Goal: Complete application form

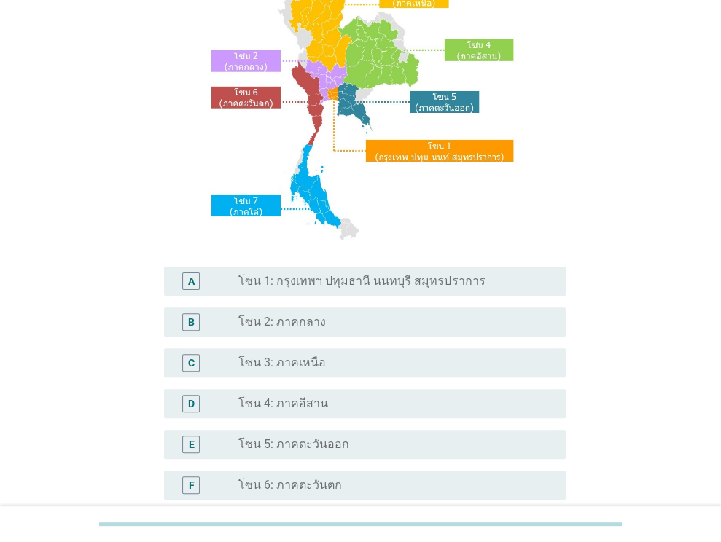
scroll to position [146, 0]
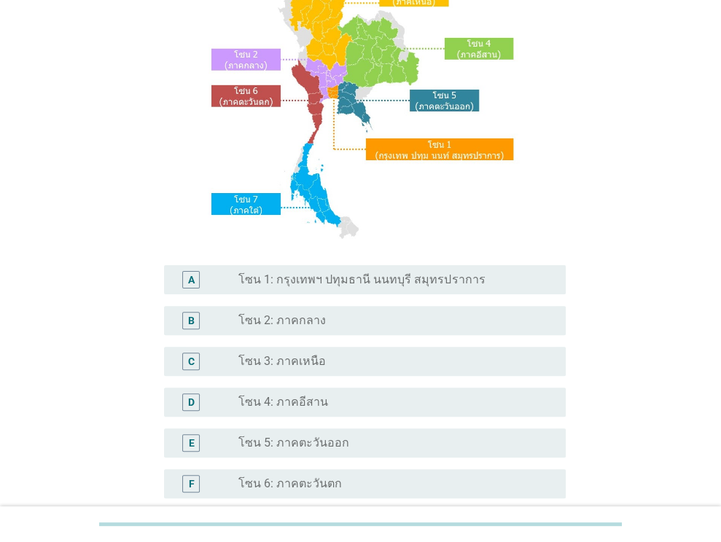
click at [305, 357] on label "โซน 3: ภาคเหนือ" at bounding box center [281, 361] width 87 height 15
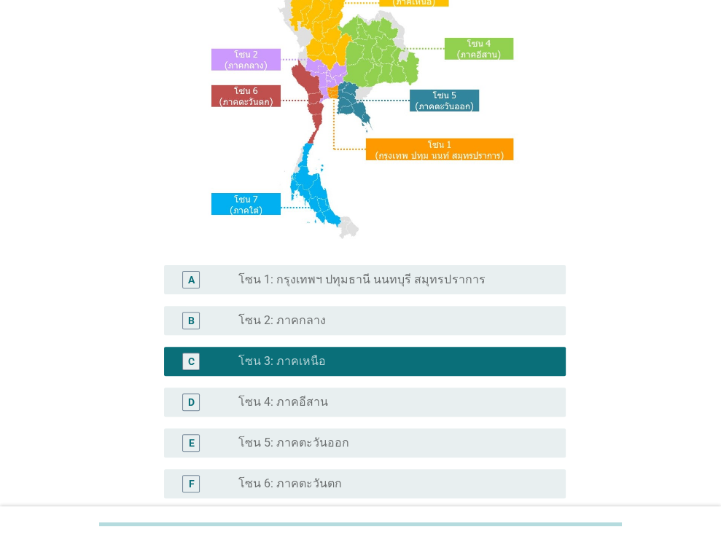
scroll to position [330, 0]
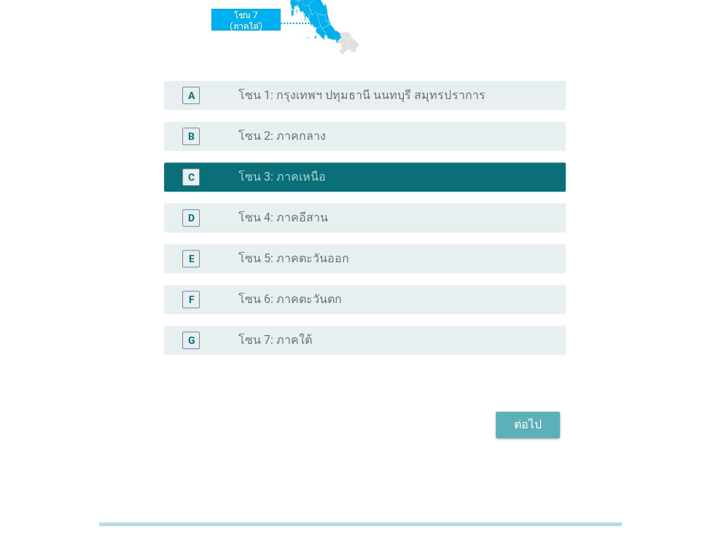
click at [505, 426] on button "ต่อไป" at bounding box center [528, 425] width 64 height 26
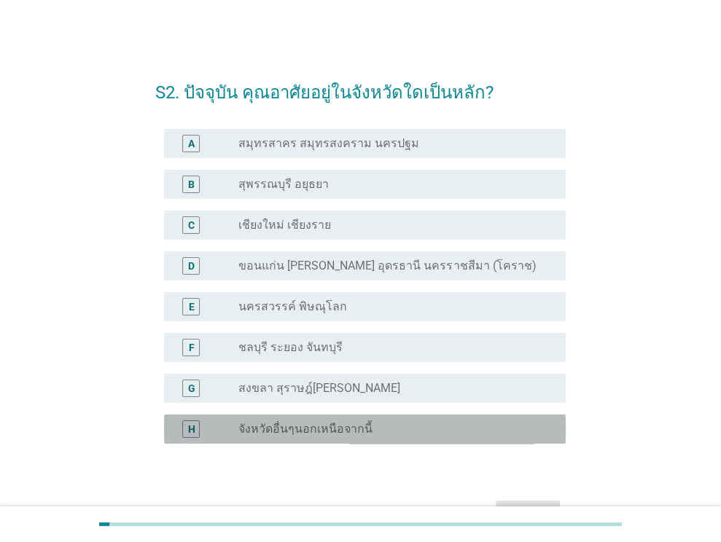
click at [365, 428] on div "radio_button_unchecked จังหวัดอื่นๆนอกเหนือจากนี้" at bounding box center [390, 429] width 304 height 15
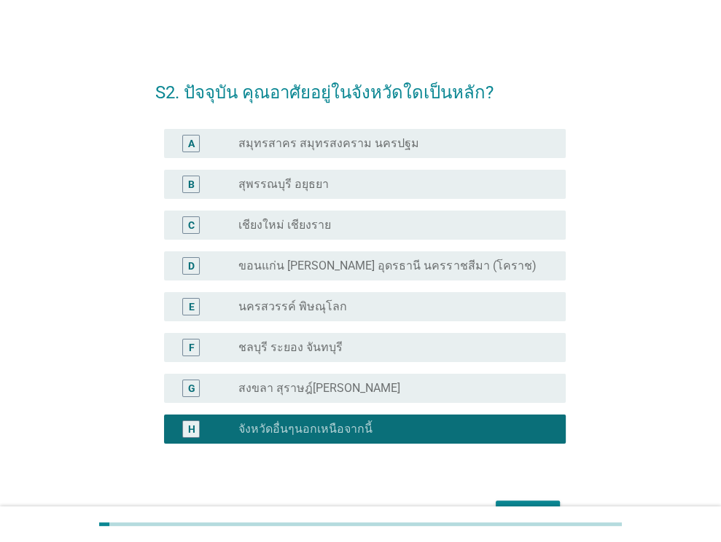
scroll to position [89, 0]
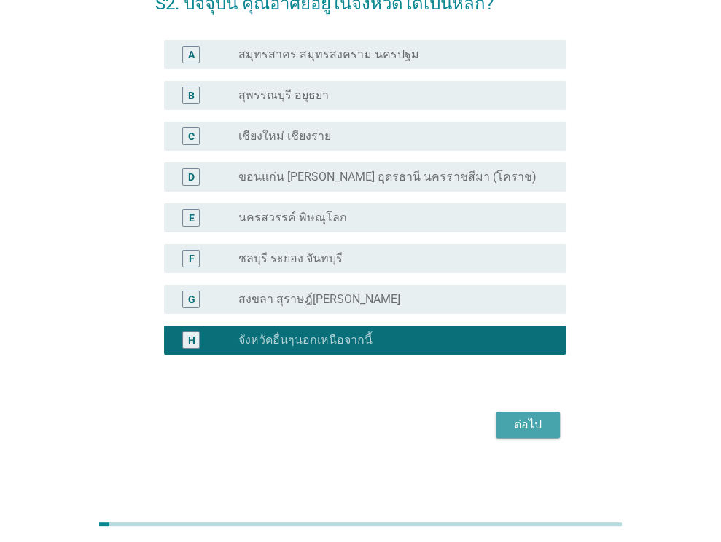
click at [528, 425] on div "ต่อไป" at bounding box center [527, 424] width 41 height 17
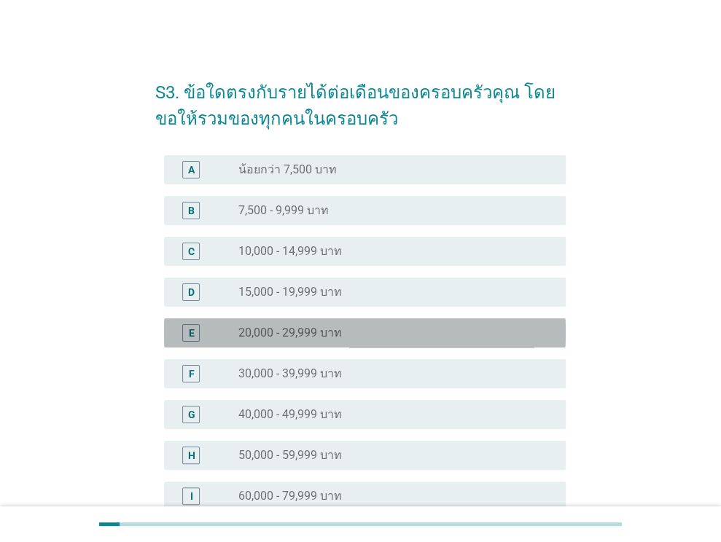
click at [343, 333] on div "radio_button_unchecked 20,000 - 29,999 บาท" at bounding box center [390, 333] width 304 height 15
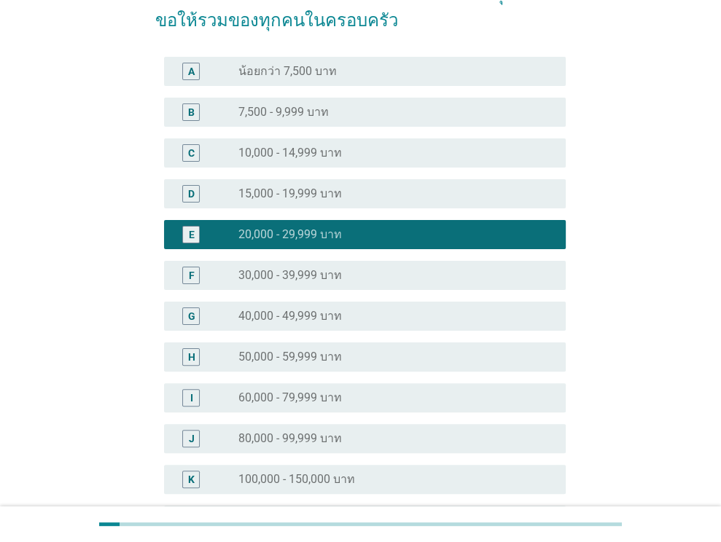
scroll to position [292, 0]
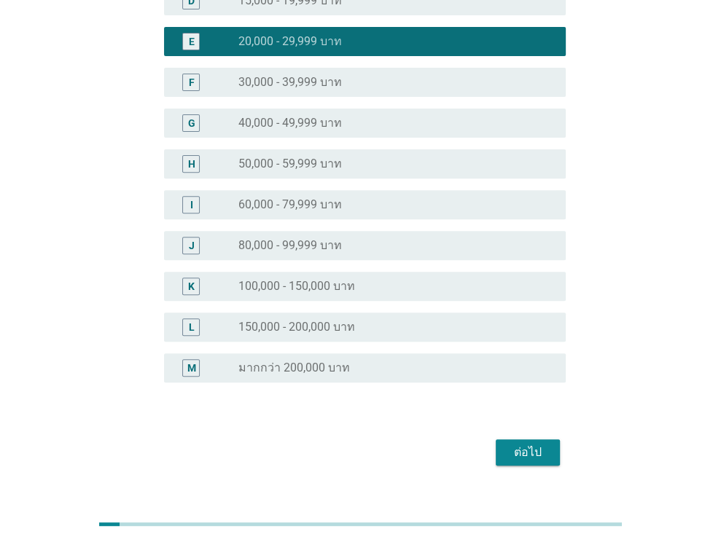
click at [516, 447] on div "ต่อไป" at bounding box center [527, 452] width 41 height 17
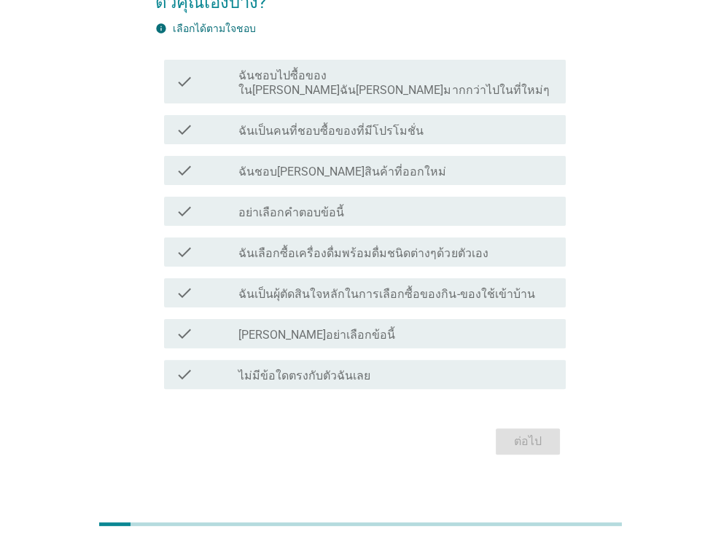
scroll to position [119, 0]
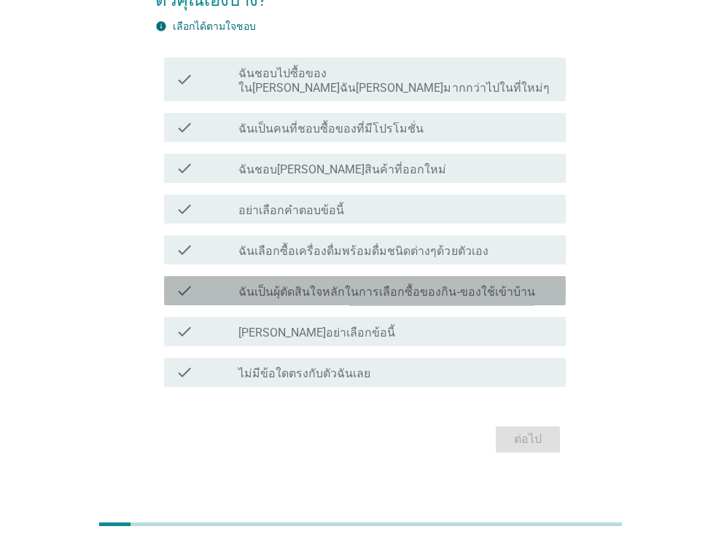
click at [470, 285] on label "ฉันเป็นผุ้ตัดสินใจหลักในการเลือกซื้อของกิน-ของใช้เข้าบ้าน" at bounding box center [386, 292] width 296 height 15
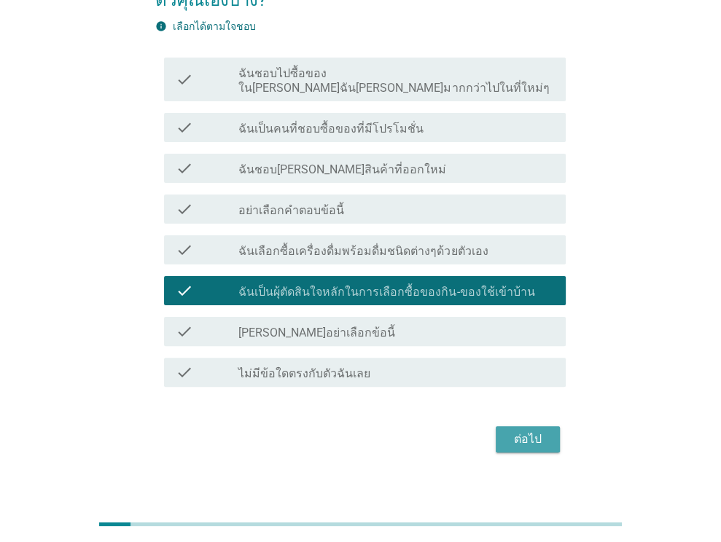
click at [534, 431] on div "ต่อไป" at bounding box center [527, 439] width 41 height 17
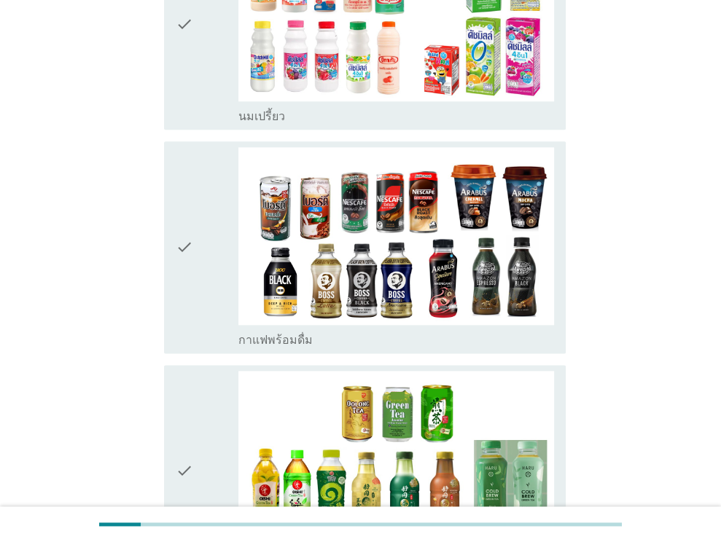
scroll to position [1167, 0]
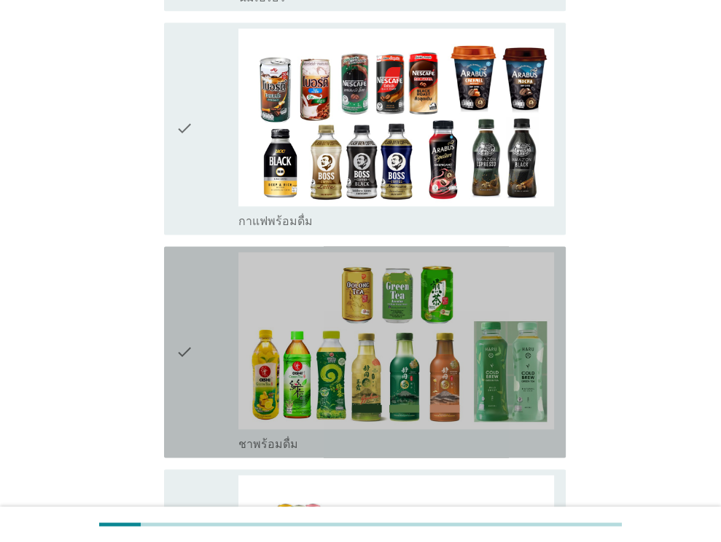
click at [189, 311] on icon "check" at bounding box center [184, 352] width 17 height 200
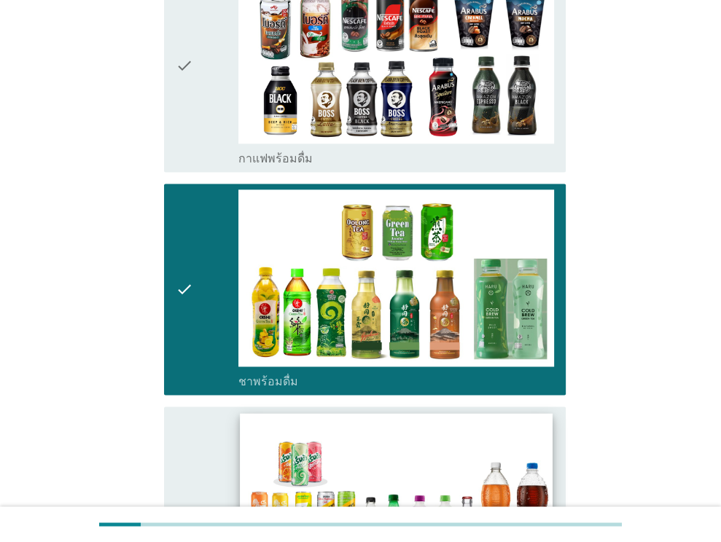
scroll to position [1385, 0]
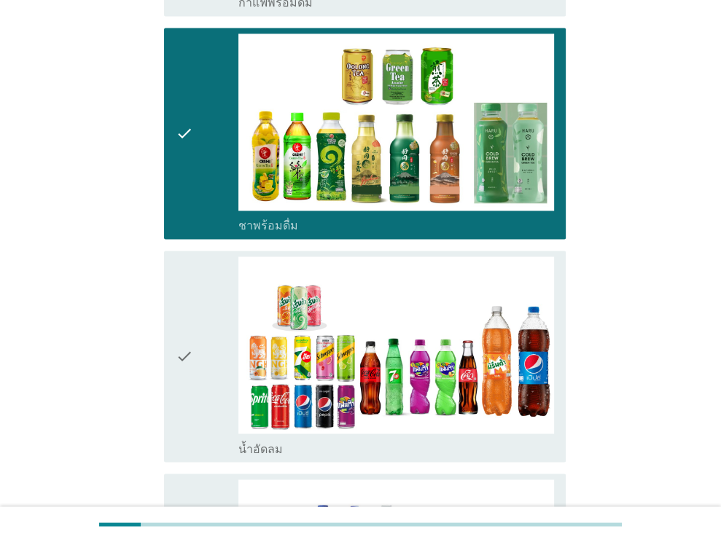
click at [187, 317] on icon "check" at bounding box center [184, 357] width 17 height 200
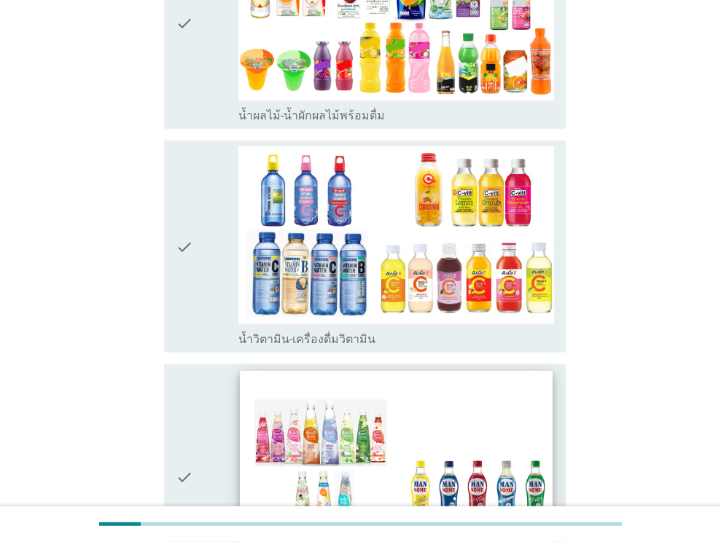
scroll to position [2187, 0]
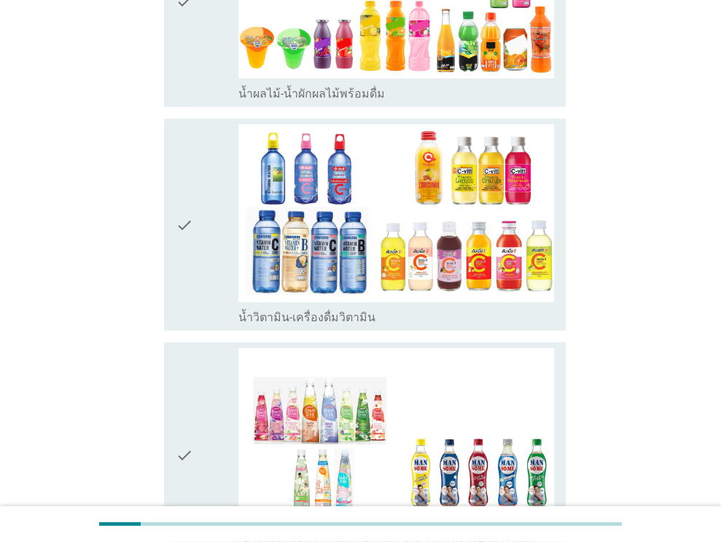
click at [187, 179] on icon "check" at bounding box center [184, 225] width 17 height 200
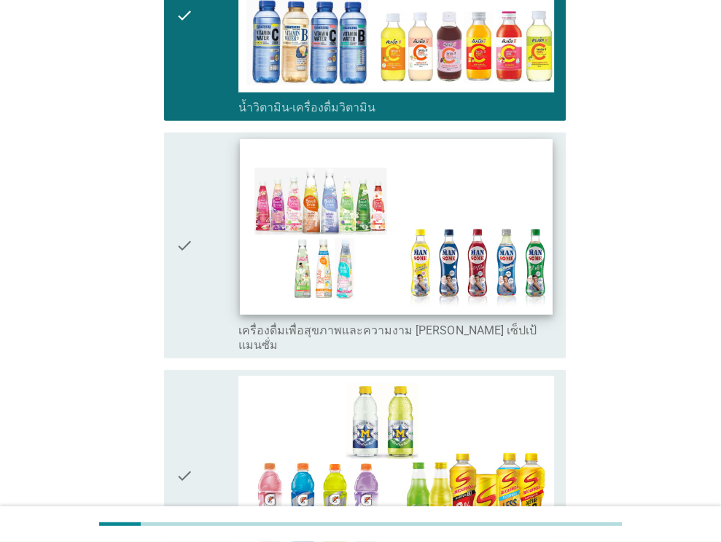
scroll to position [2406, 0]
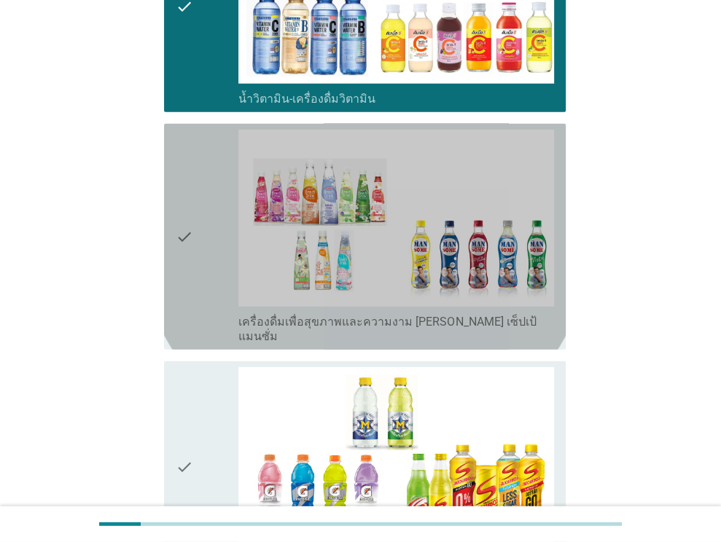
click at [187, 182] on icon "check" at bounding box center [184, 237] width 17 height 214
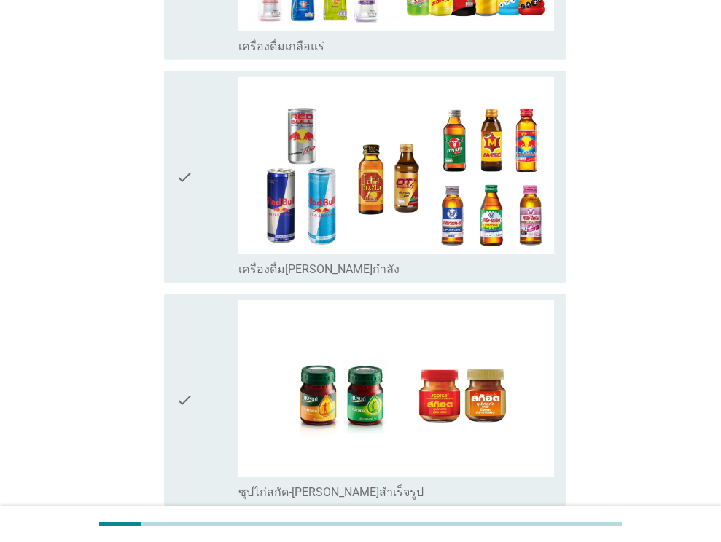
scroll to position [3033, 0]
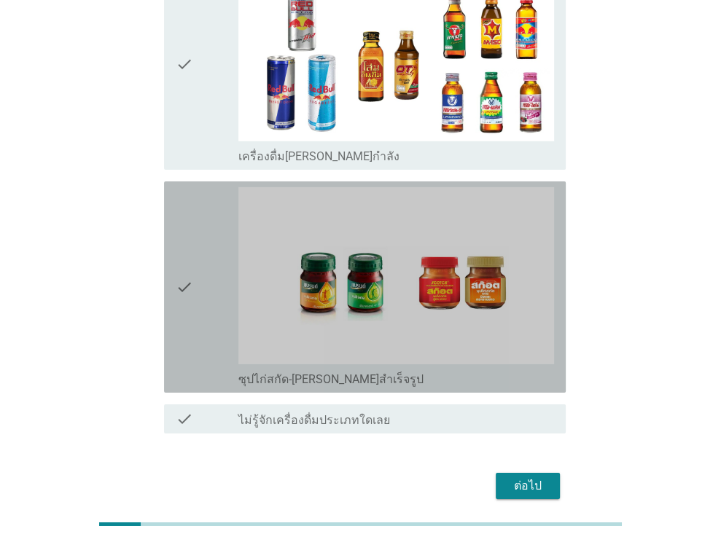
click at [190, 227] on icon "check" at bounding box center [184, 287] width 17 height 200
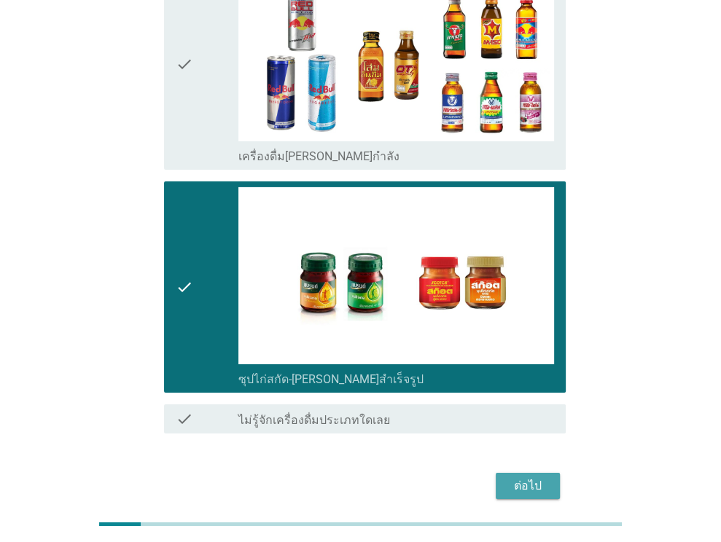
click at [528, 478] on div "ต่อไป" at bounding box center [527, 486] width 41 height 17
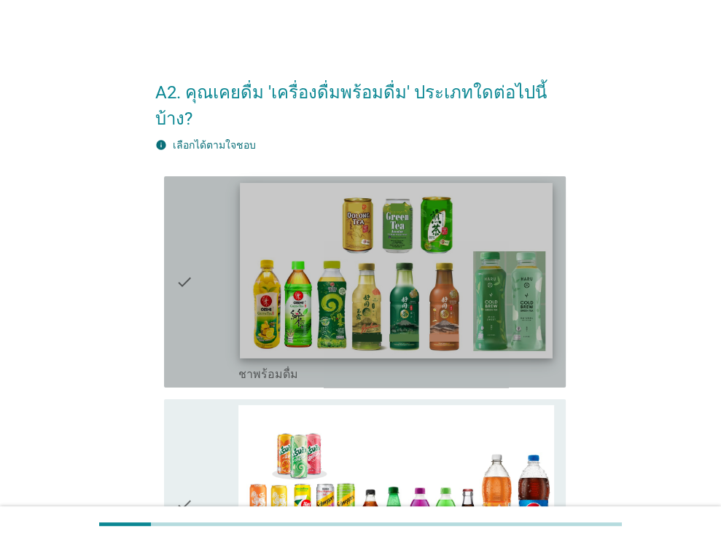
click at [271, 273] on img at bounding box center [397, 271] width 312 height 176
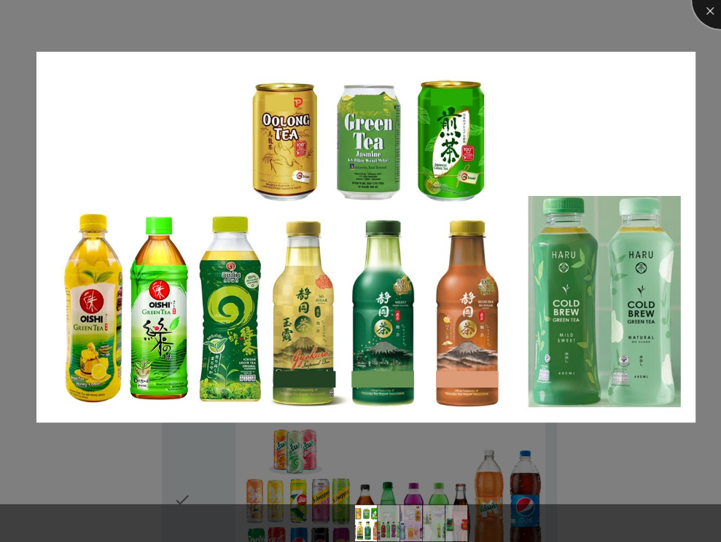
click at [707, 17] on div at bounding box center [721, 0] width 58 height 58
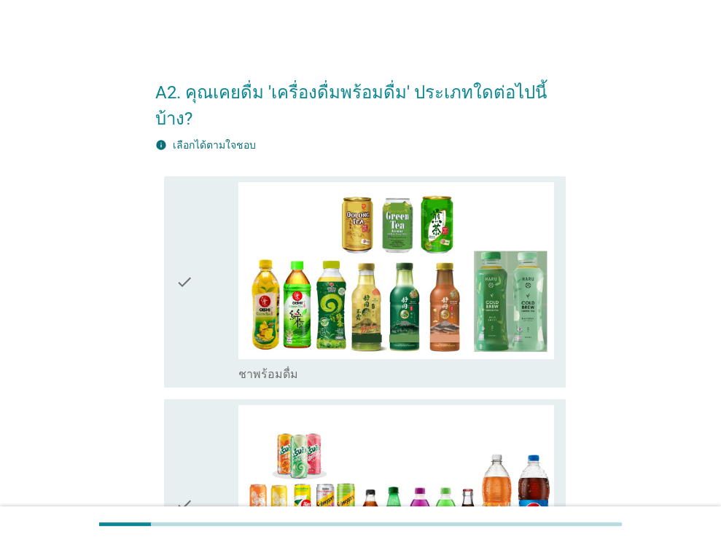
click at [184, 251] on icon "check" at bounding box center [184, 282] width 17 height 200
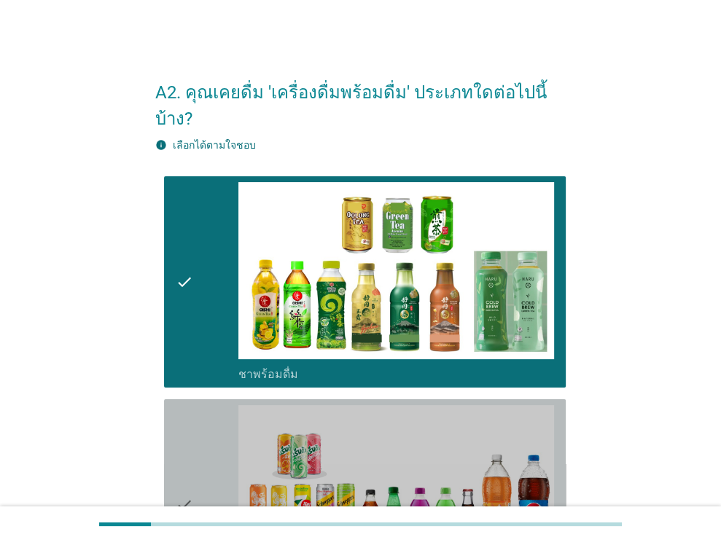
click at [183, 478] on icon "check" at bounding box center [184, 505] width 17 height 200
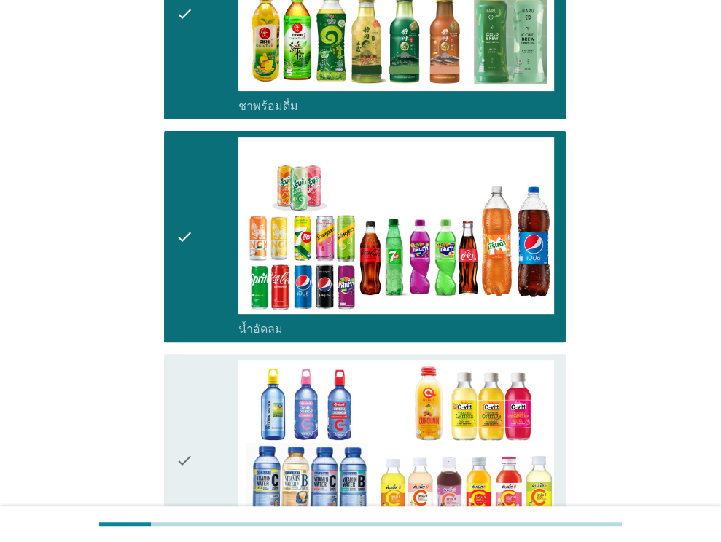
scroll to position [292, 0]
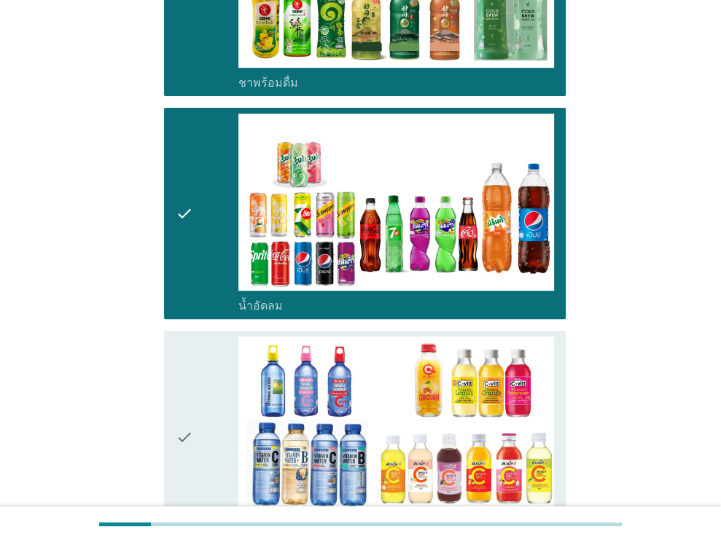
click at [184, 408] on icon "check" at bounding box center [184, 437] width 17 height 200
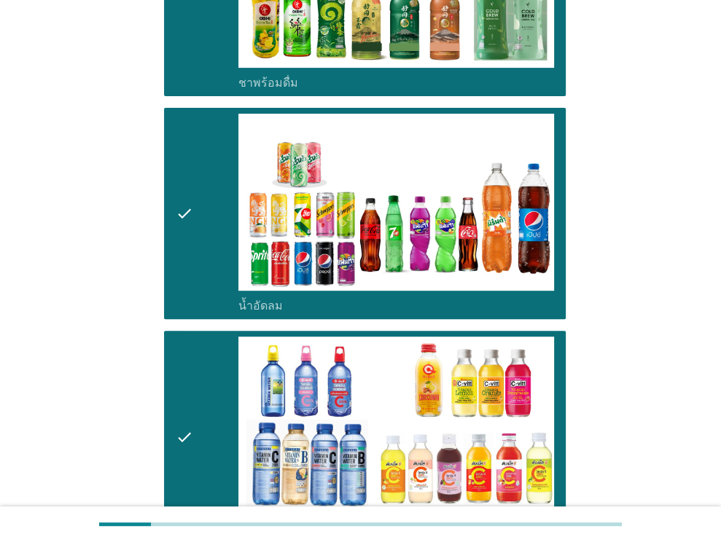
scroll to position [583, 0]
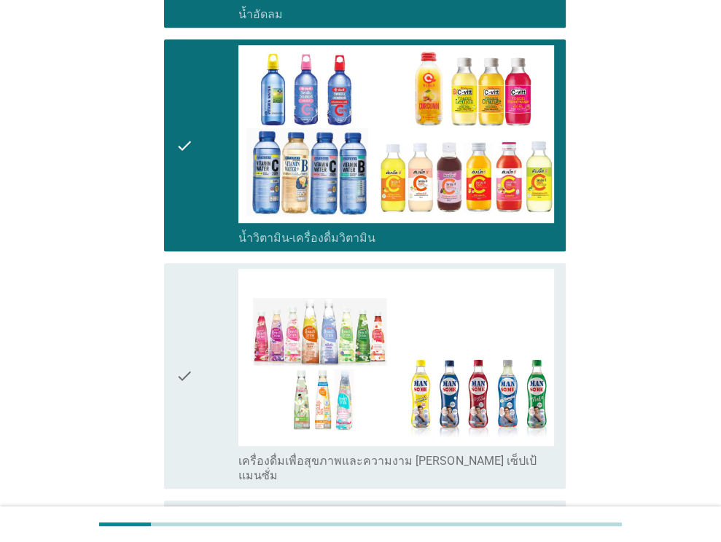
click at [177, 342] on icon "check" at bounding box center [184, 376] width 17 height 214
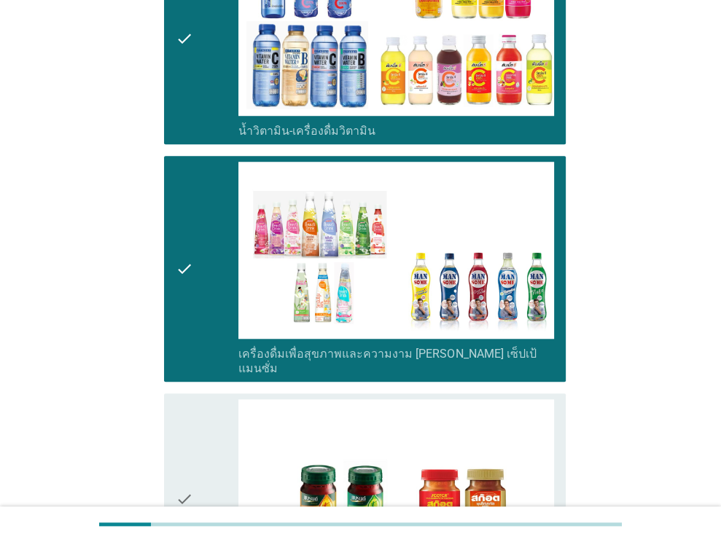
scroll to position [802, 0]
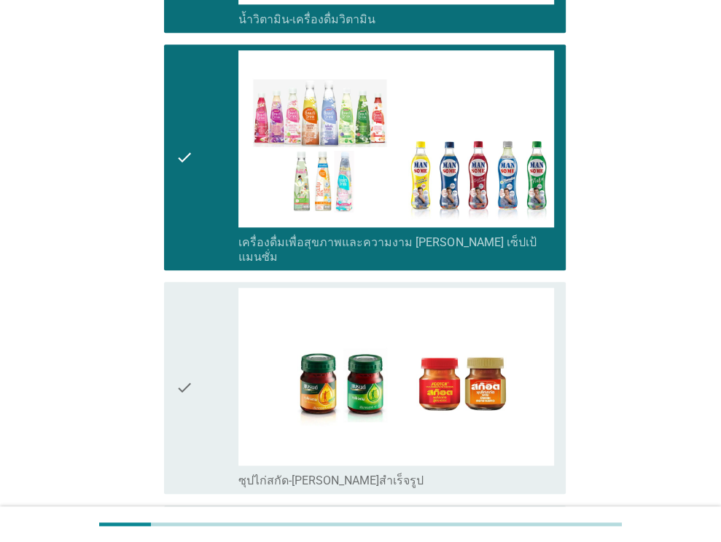
click at [184, 343] on icon "check" at bounding box center [184, 388] width 17 height 200
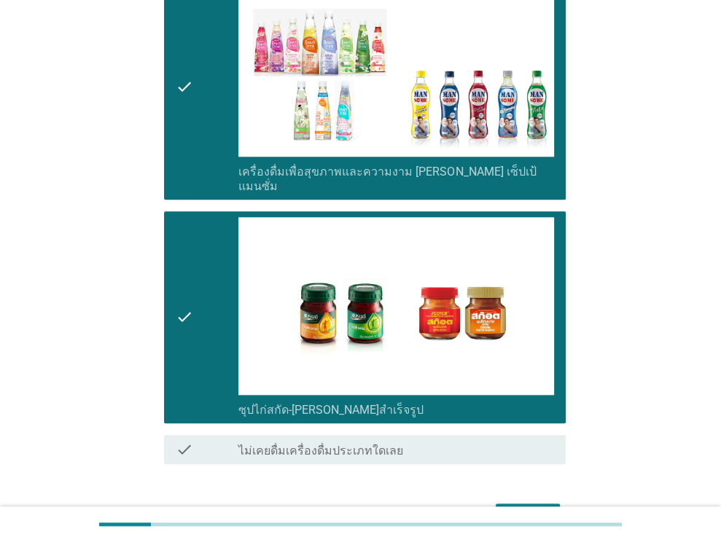
scroll to position [922, 0]
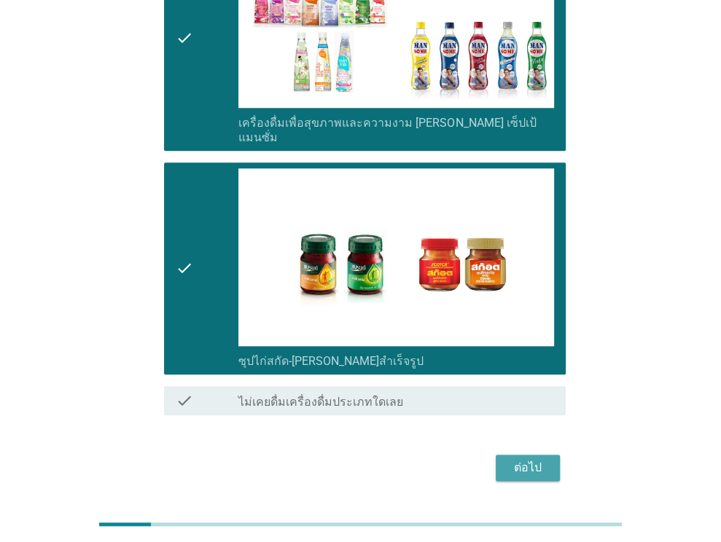
click at [538, 459] on div "ต่อไป" at bounding box center [527, 467] width 41 height 17
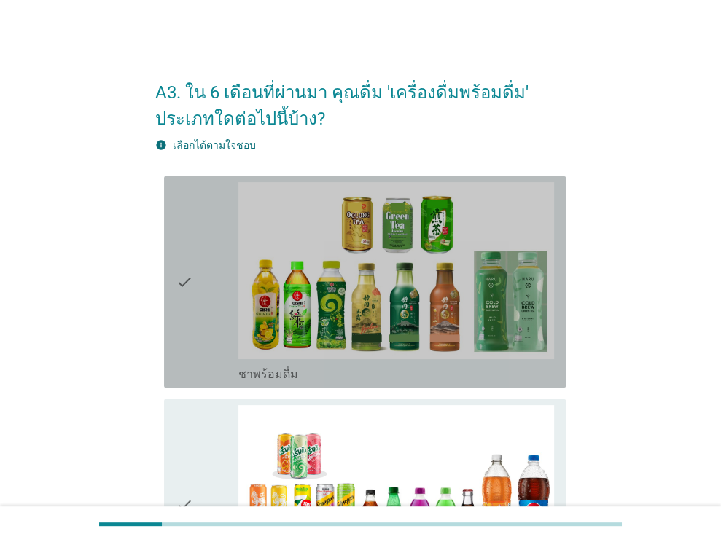
click at [188, 282] on icon "check" at bounding box center [184, 282] width 17 height 200
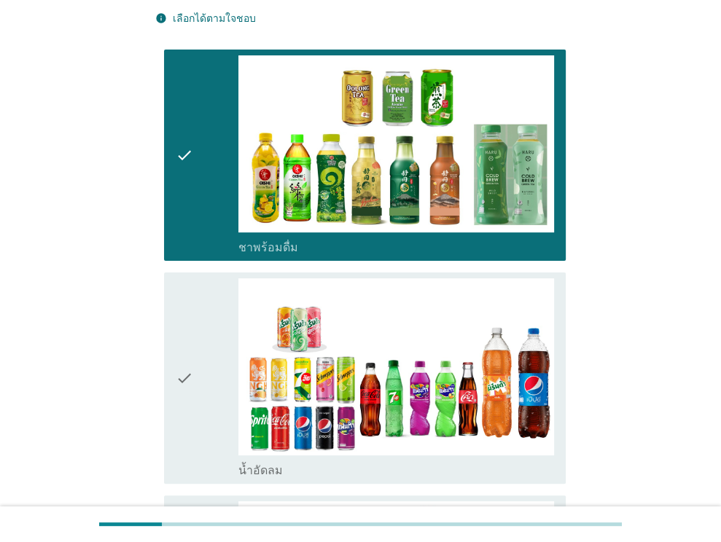
scroll to position [219, 0]
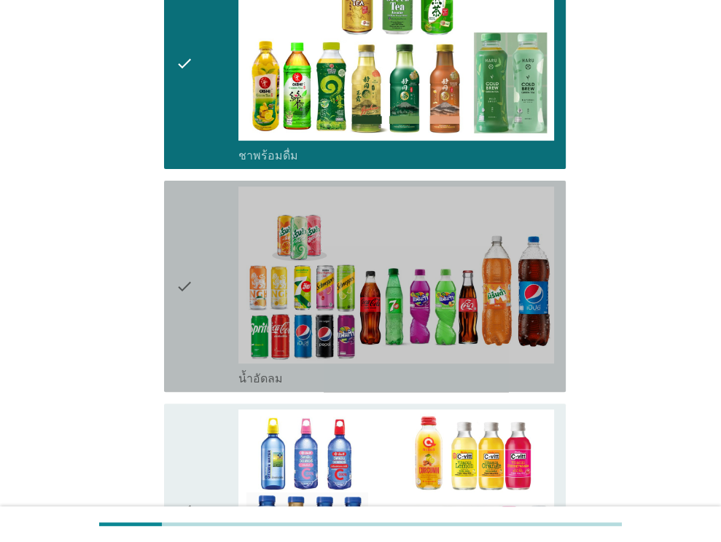
click at [187, 291] on icon "check" at bounding box center [184, 287] width 17 height 200
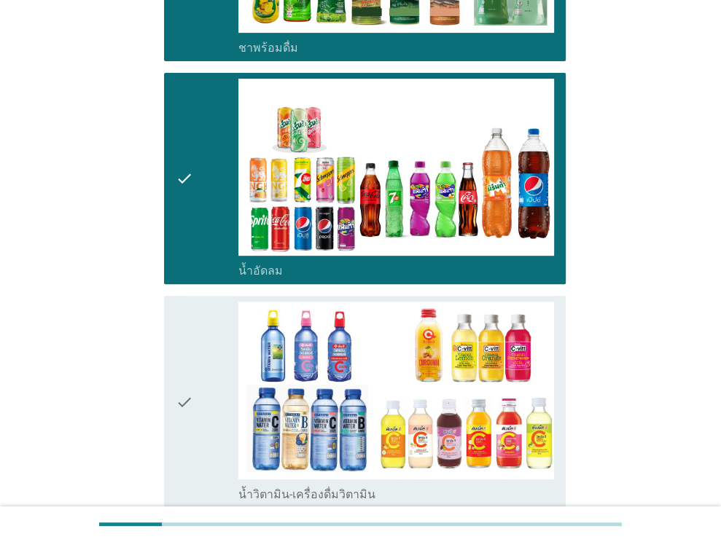
scroll to position [437, 0]
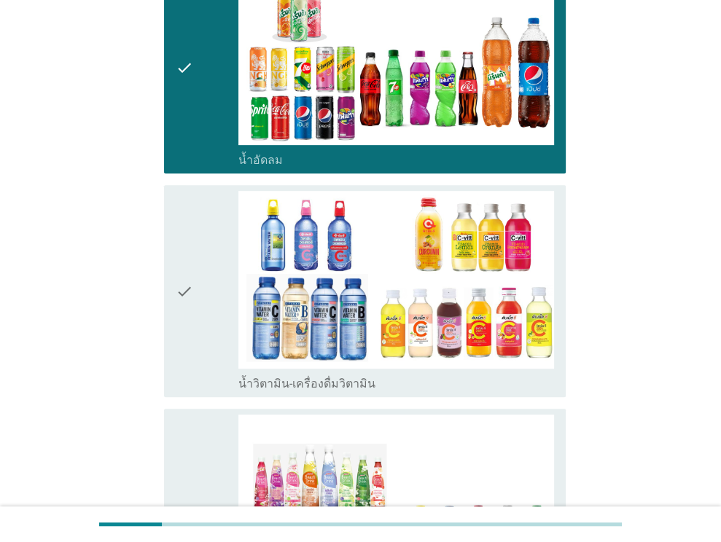
click at [184, 289] on icon "check" at bounding box center [184, 291] width 17 height 200
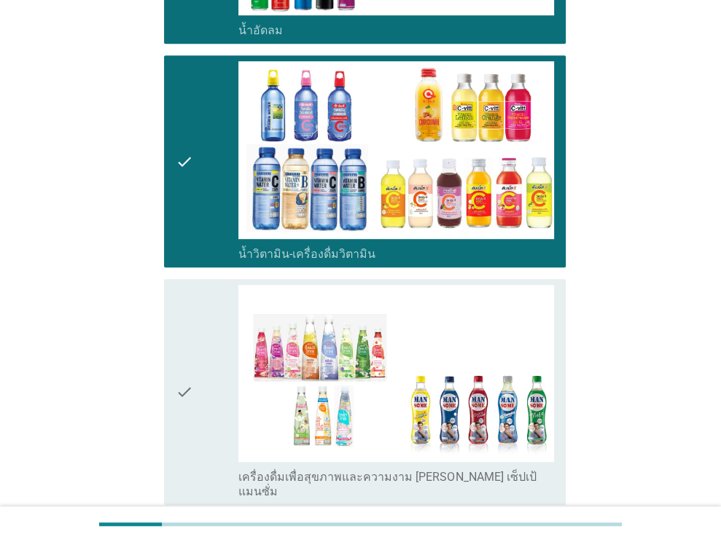
scroll to position [656, 0]
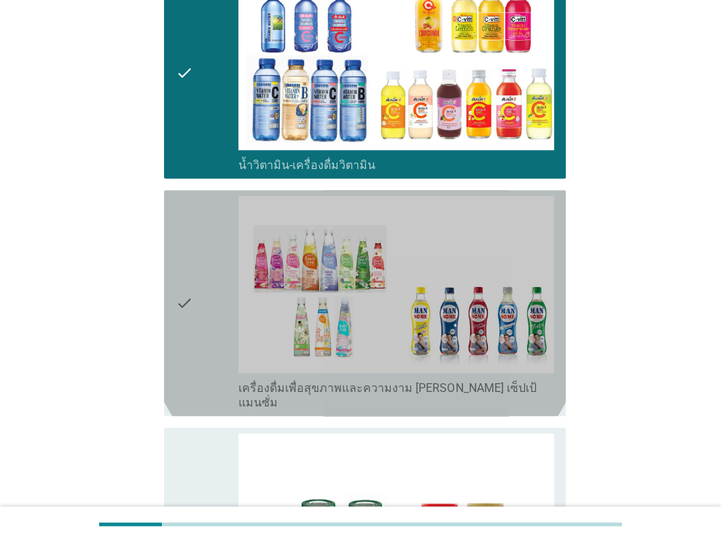
click at [190, 287] on icon "check" at bounding box center [184, 303] width 17 height 214
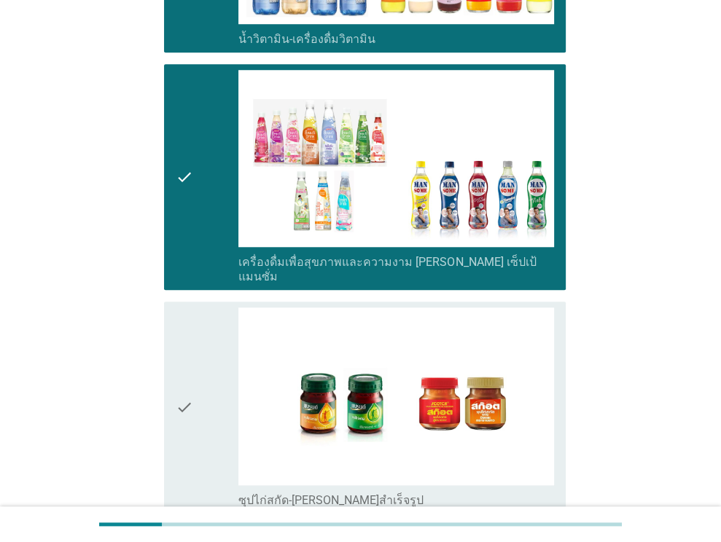
scroll to position [875, 0]
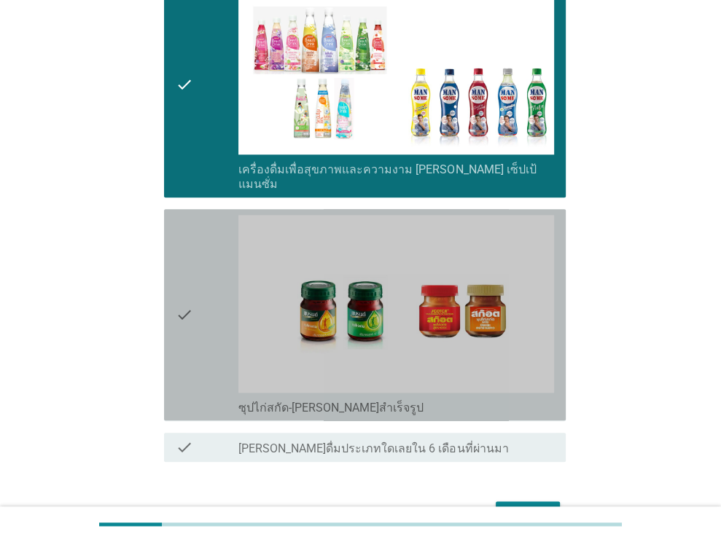
click at [187, 303] on icon "check" at bounding box center [184, 315] width 17 height 200
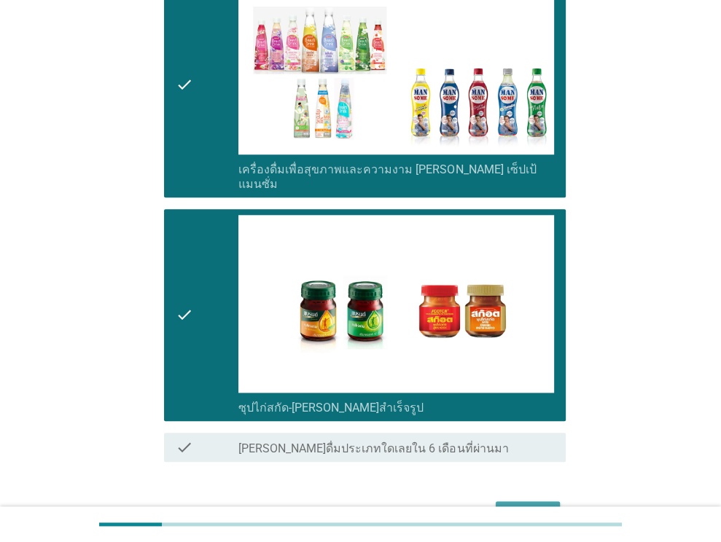
click at [519, 502] on button "ต่อไป" at bounding box center [528, 515] width 64 height 26
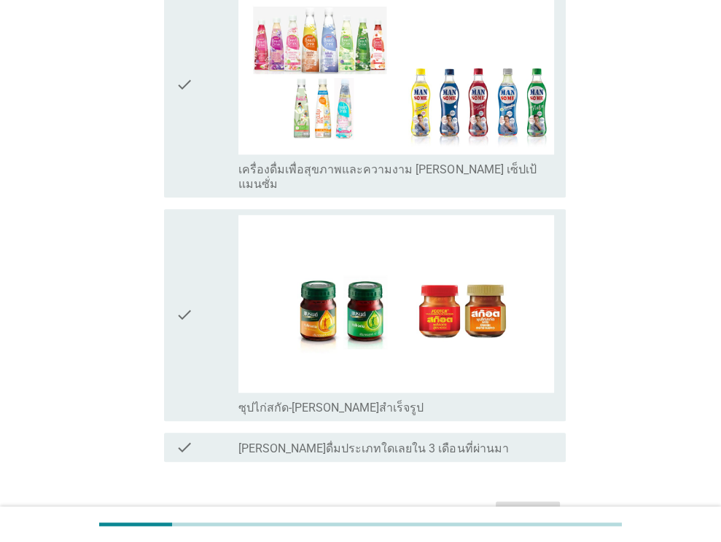
scroll to position [0, 0]
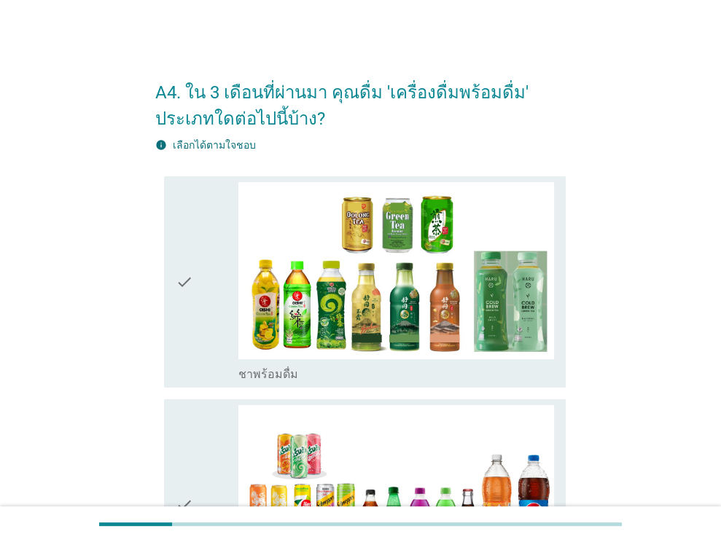
click at [189, 275] on icon "check" at bounding box center [184, 282] width 17 height 200
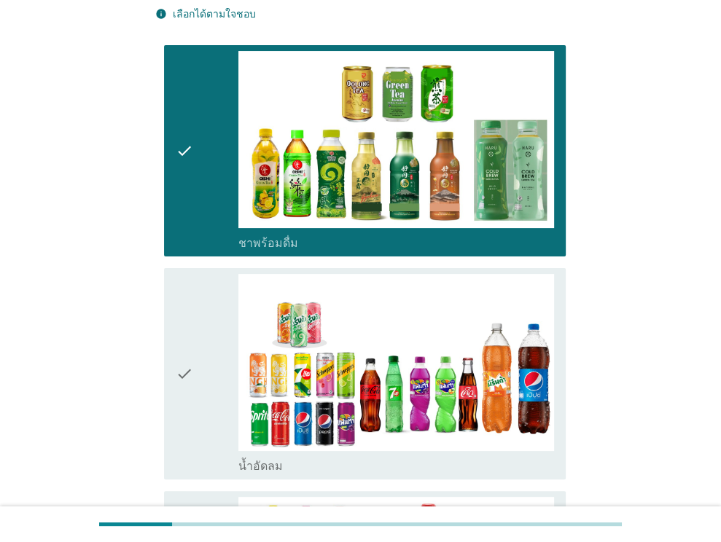
scroll to position [219, 0]
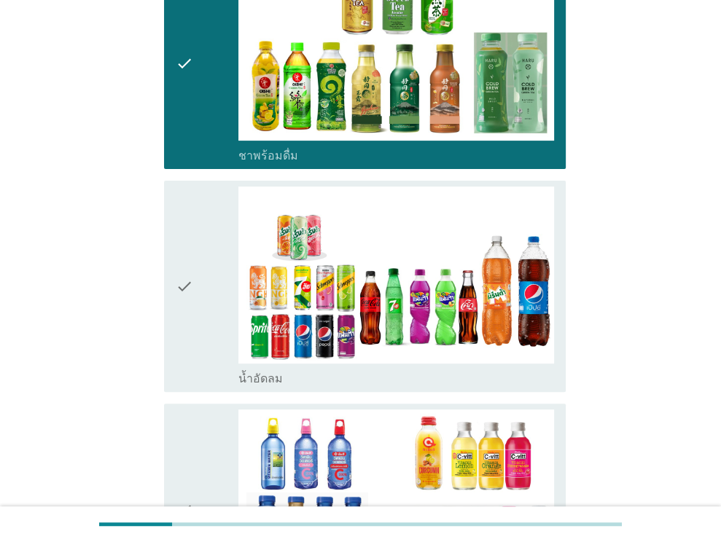
click at [184, 285] on icon "check" at bounding box center [184, 287] width 17 height 200
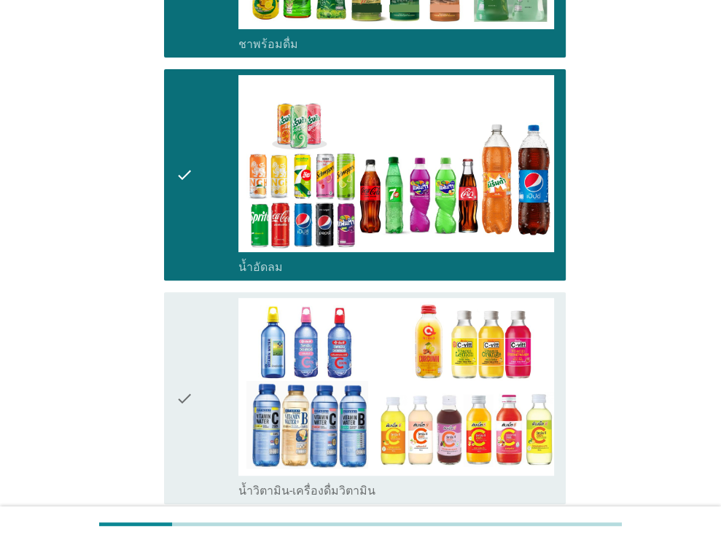
scroll to position [437, 0]
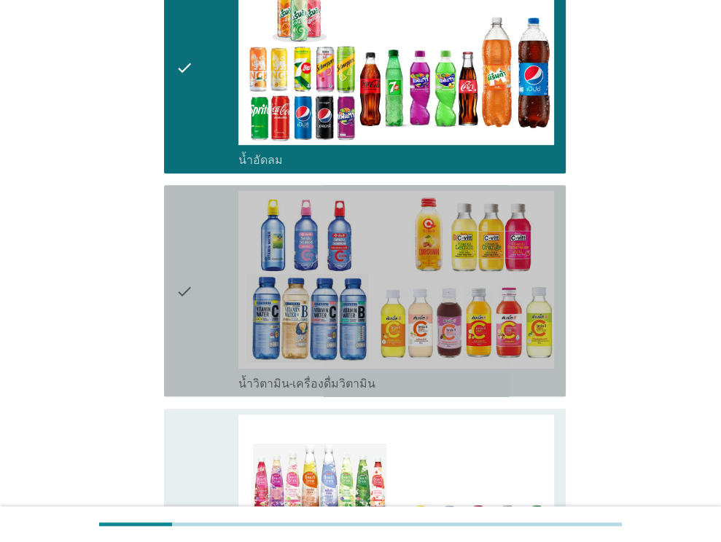
click at [192, 285] on div "check" at bounding box center [207, 291] width 63 height 200
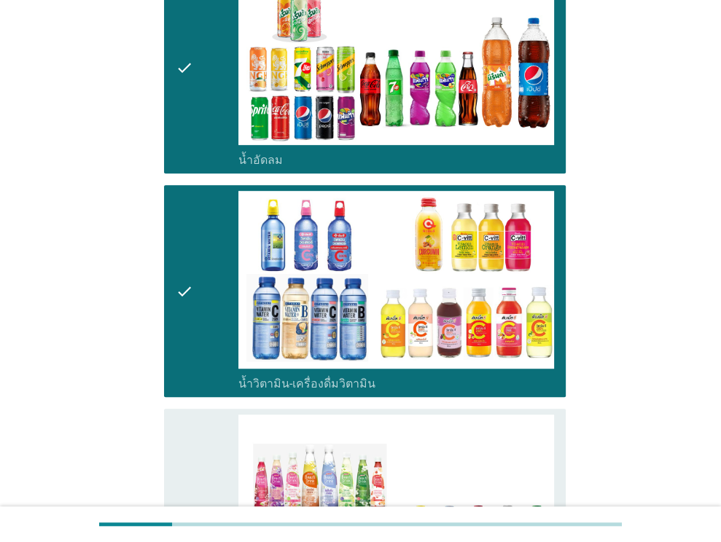
scroll to position [729, 0]
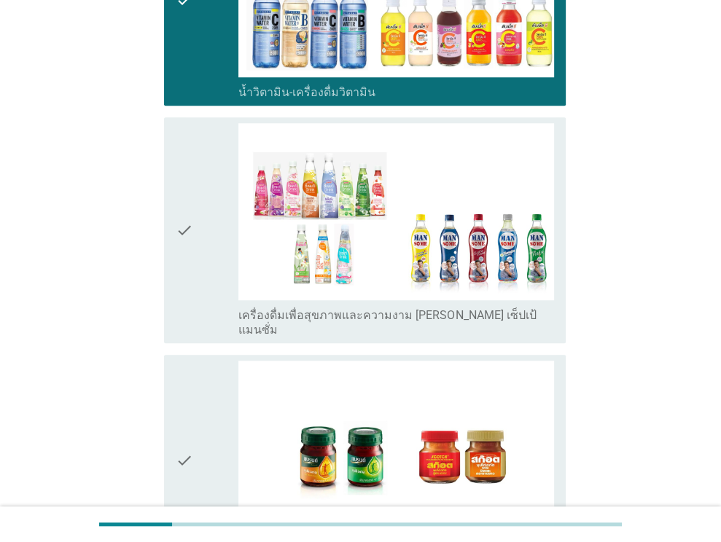
click at [184, 221] on icon "check" at bounding box center [184, 230] width 17 height 214
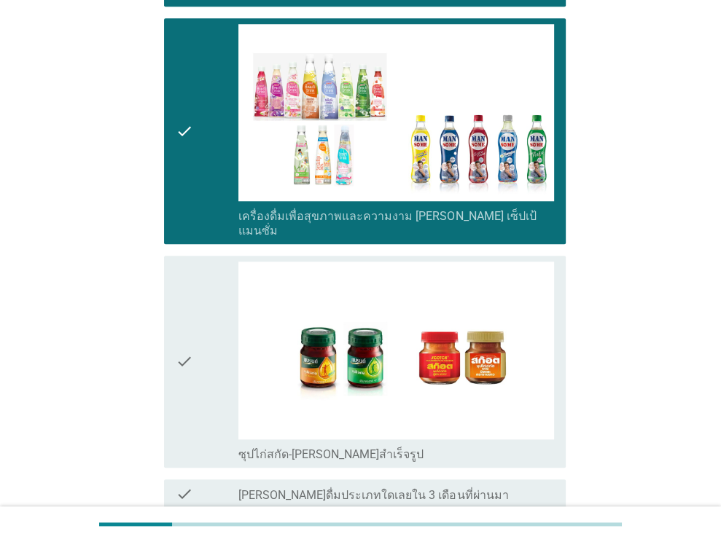
scroll to position [948, 0]
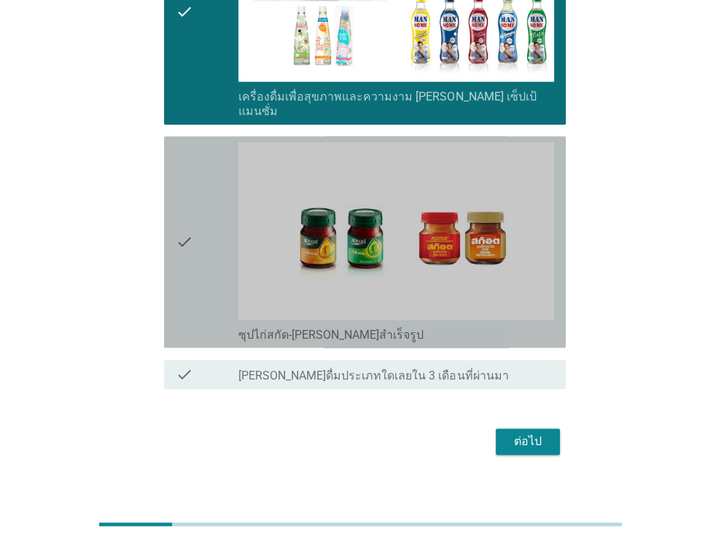
click at [183, 223] on icon "check" at bounding box center [184, 242] width 17 height 200
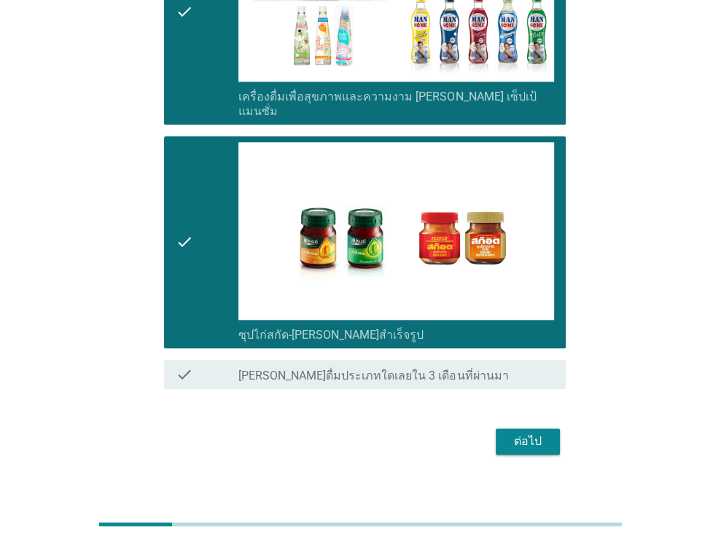
click at [542, 433] on div "ต่อไป" at bounding box center [527, 441] width 41 height 17
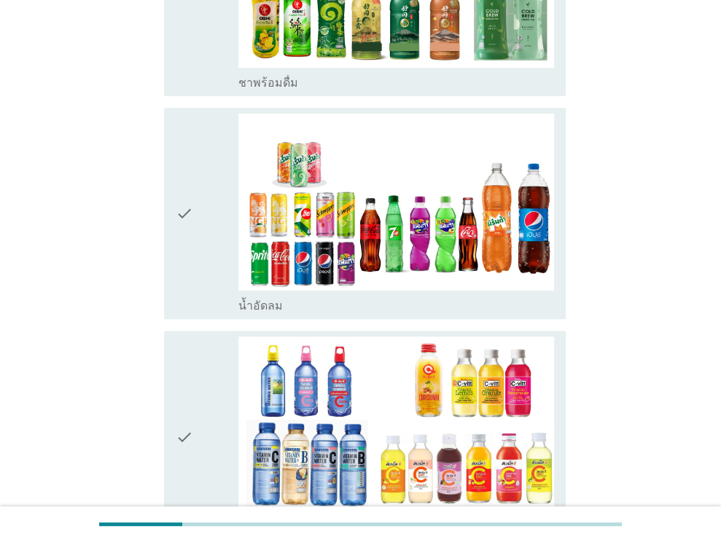
scroll to position [437, 0]
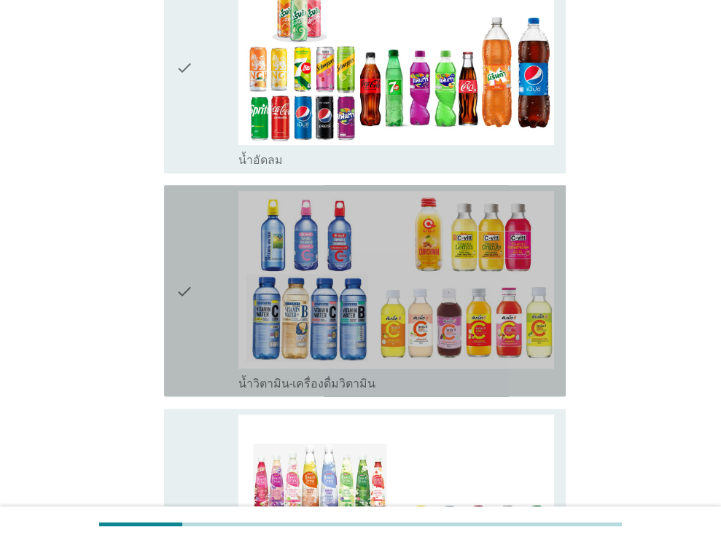
click at [189, 288] on icon "check" at bounding box center [184, 291] width 17 height 200
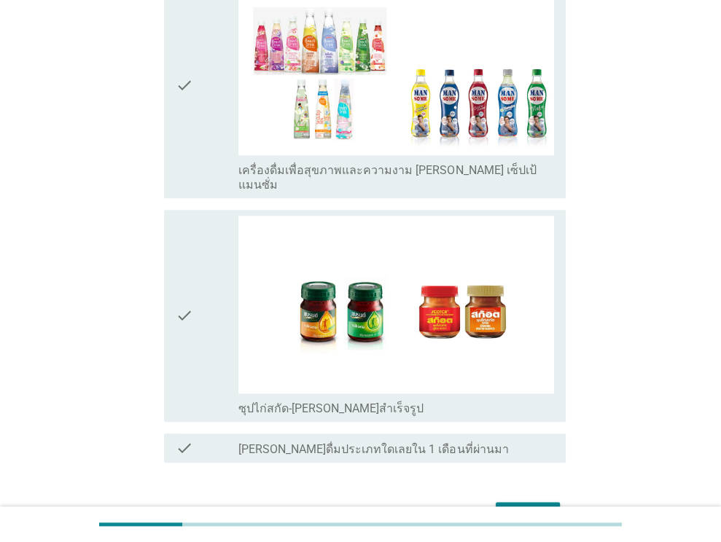
scroll to position [948, 0]
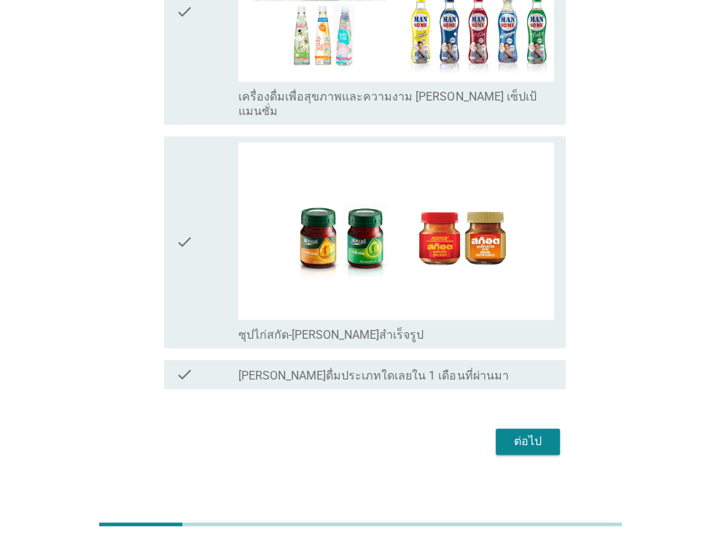
click at [181, 221] on icon "check" at bounding box center [184, 242] width 17 height 200
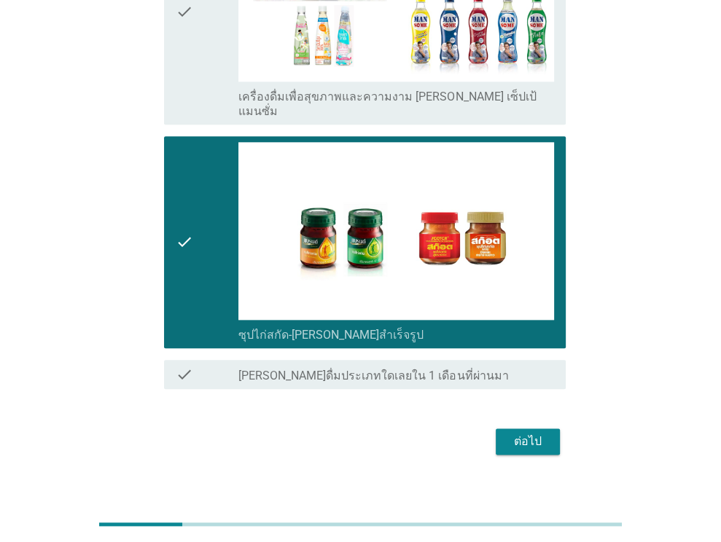
click at [528, 433] on div "ต่อไป" at bounding box center [527, 441] width 41 height 17
